Goal: Information Seeking & Learning: Learn about a topic

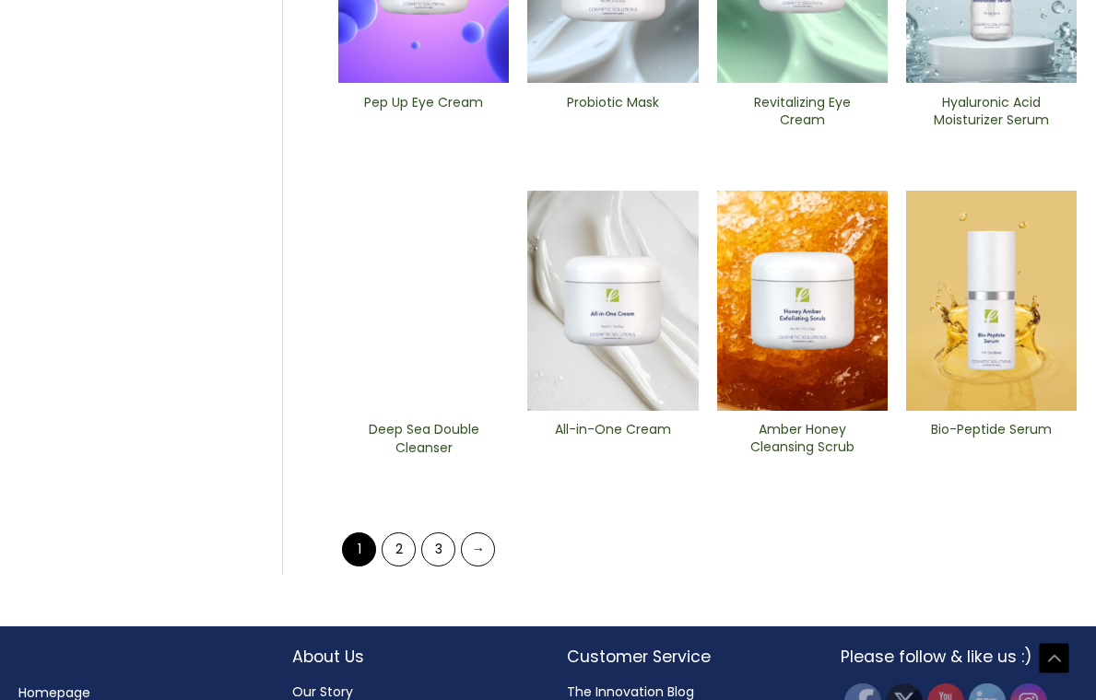
scroll to position [745, 0]
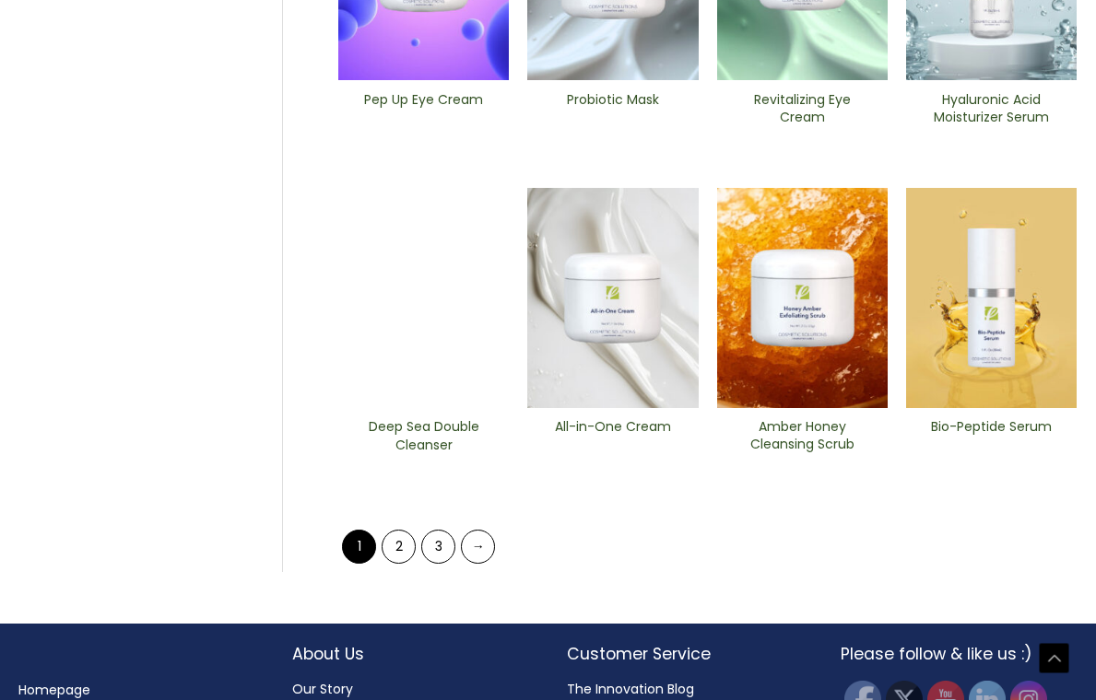
click at [1029, 322] on img at bounding box center [991, 298] width 170 height 221
click at [401, 550] on link "2" at bounding box center [398, 547] width 34 height 34
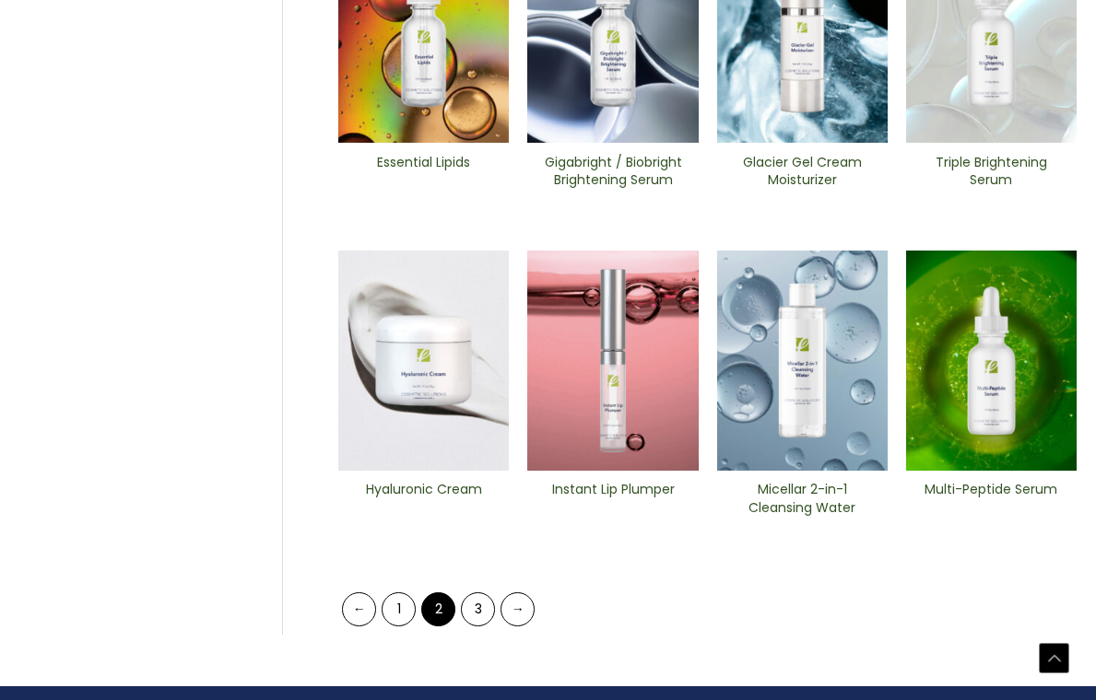
scroll to position [838, 0]
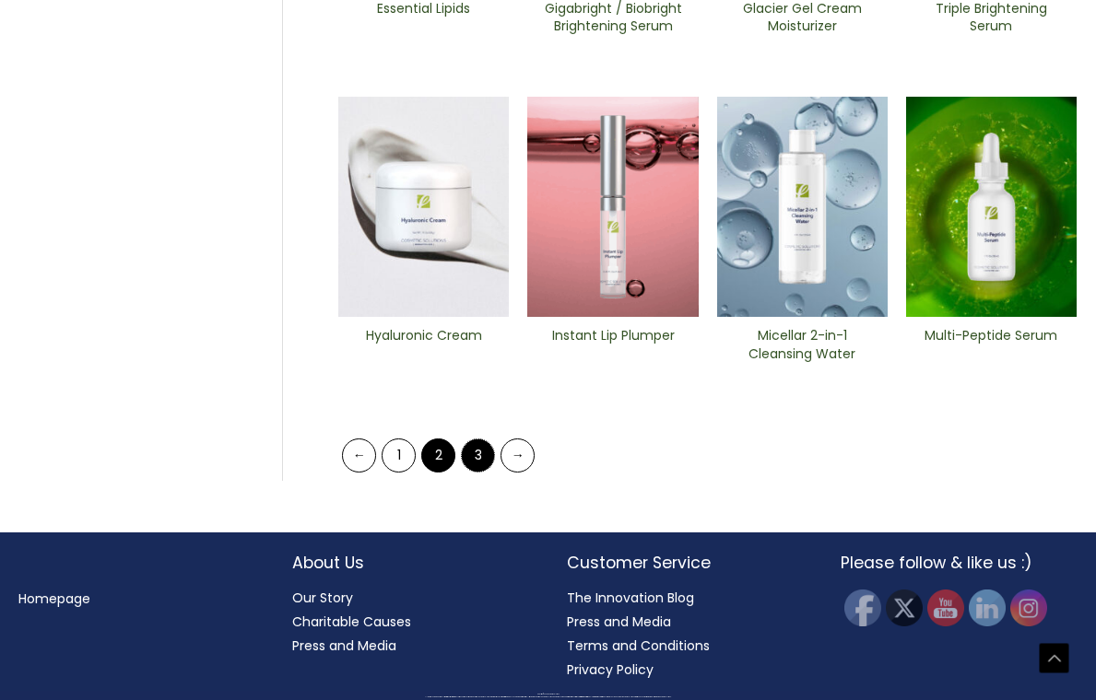
click at [479, 451] on link "3" at bounding box center [478, 456] width 34 height 34
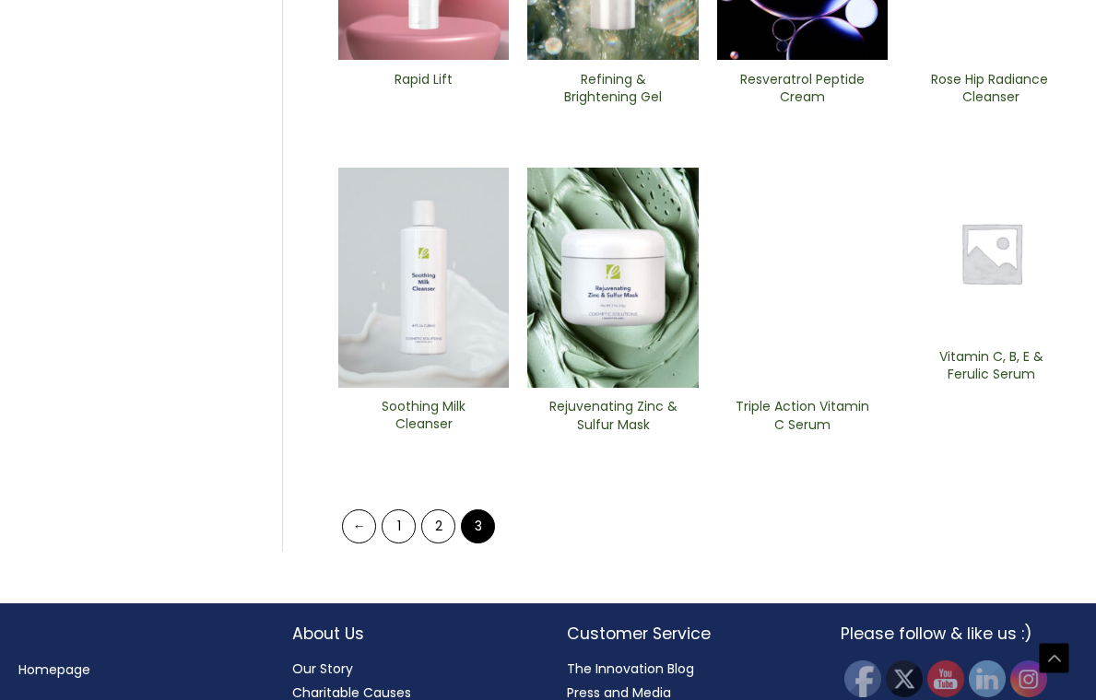
scroll to position [838, 0]
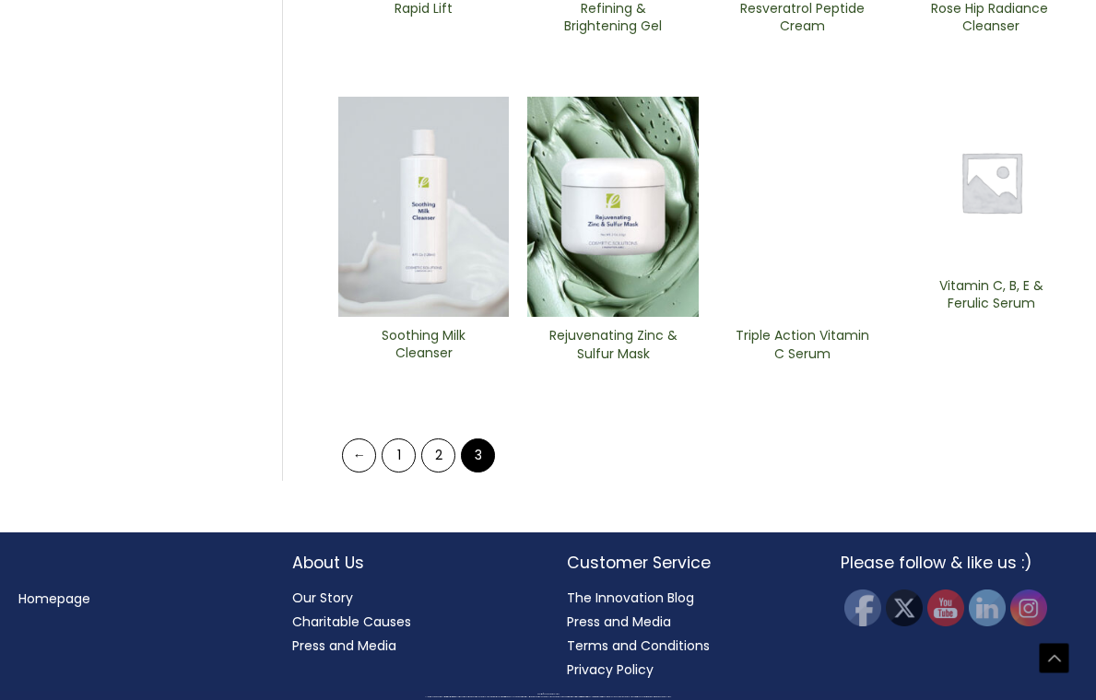
click at [334, 598] on link "Our Story" at bounding box center [322, 598] width 61 height 18
